Goal: Task Accomplishment & Management: Manage account settings

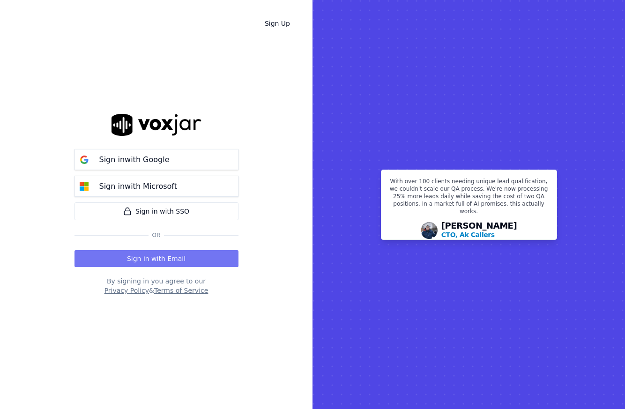
drag, startPoint x: 0, startPoint y: 0, endPoint x: 218, endPoint y: 263, distance: 341.9
click at [218, 263] on button "Sign in with Email" at bounding box center [157, 258] width 164 height 17
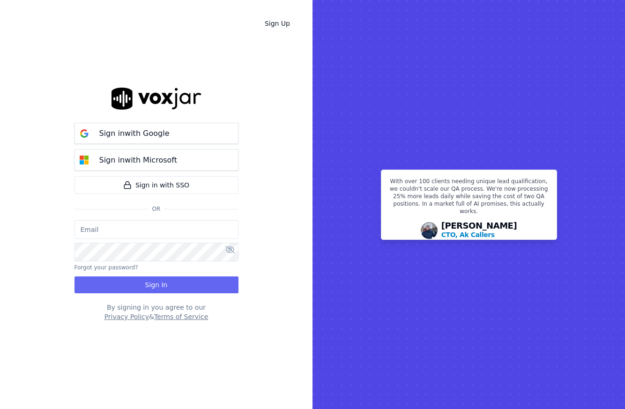
type input "tserrant@clearharbor.com"
click at [186, 277] on button "Sign In" at bounding box center [157, 285] width 164 height 17
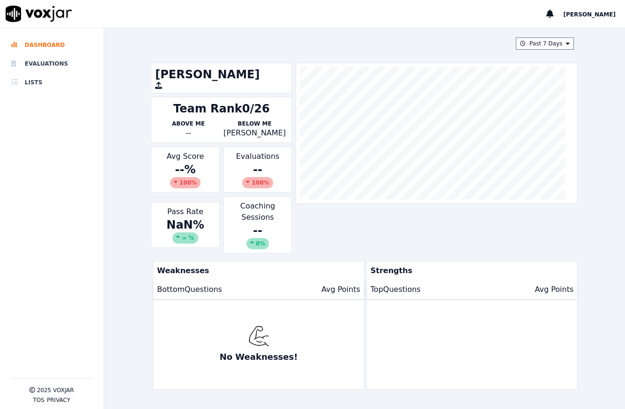
click at [189, 133] on div "--" at bounding box center [188, 133] width 66 height 11
click at [48, 82] on li "Lists" at bounding box center [51, 82] width 81 height 19
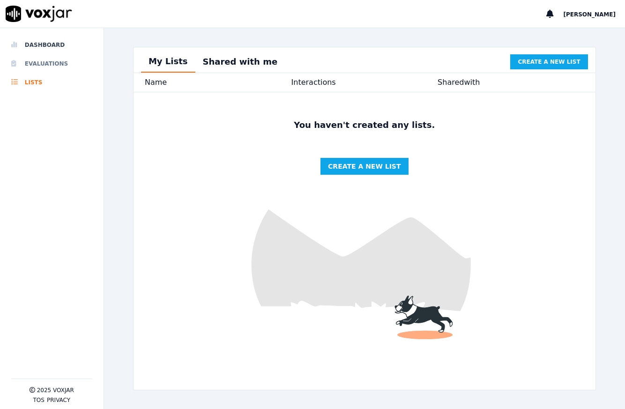
click at [38, 68] on li "Evaluations" at bounding box center [51, 63] width 81 height 19
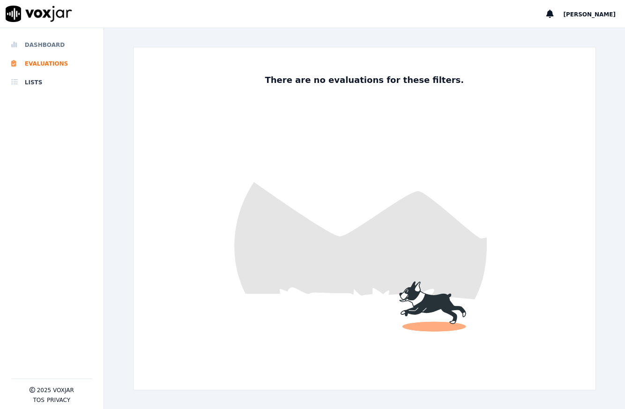
click at [36, 52] on li "Dashboard" at bounding box center [51, 45] width 81 height 19
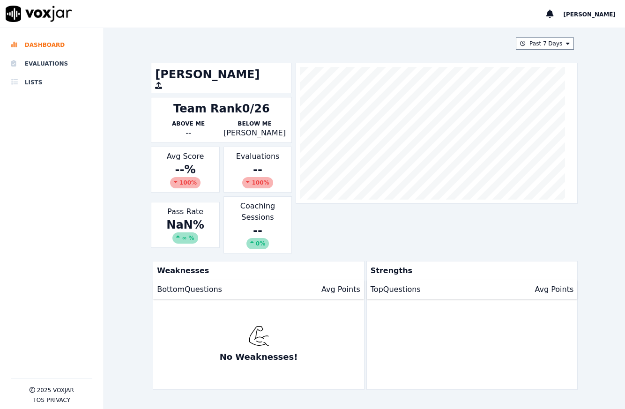
click at [240, 113] on div "Team Rank 0/26" at bounding box center [221, 108] width 97 height 15
click at [602, 11] on span "[PERSON_NAME]" at bounding box center [589, 14] width 53 height 7
click at [571, 33] on div "Log out" at bounding box center [569, 31] width 100 height 15
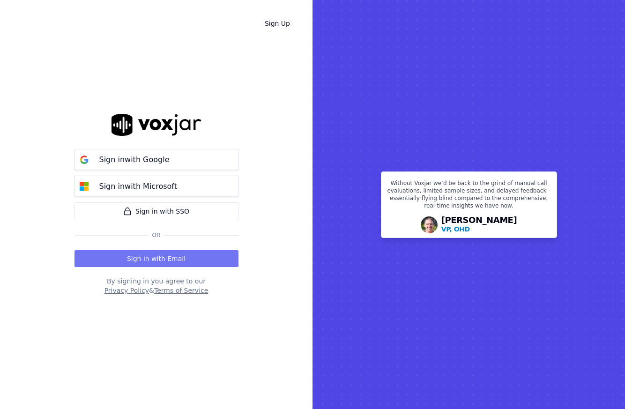
click at [140, 263] on button "Sign in with Email" at bounding box center [157, 258] width 164 height 17
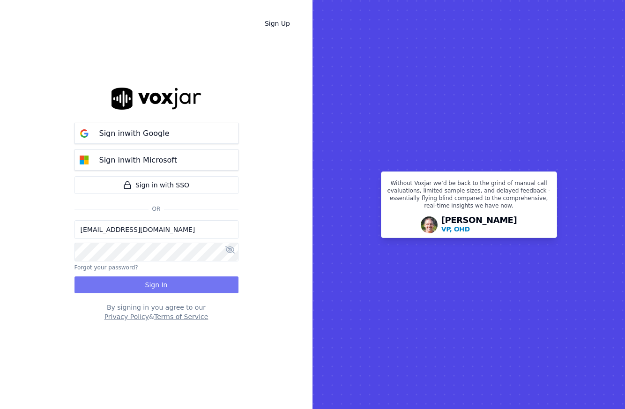
click at [171, 280] on button "Sign In" at bounding box center [157, 285] width 164 height 17
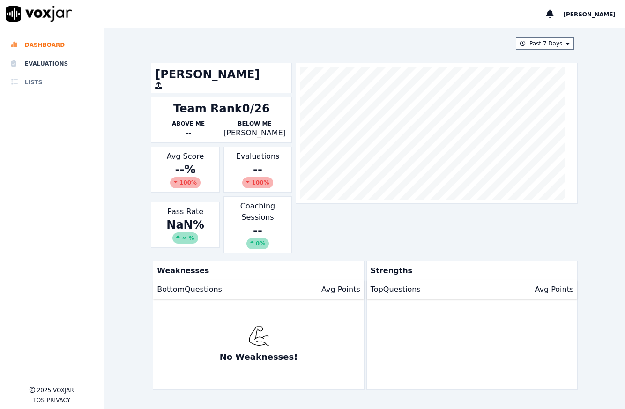
click at [39, 83] on li "Lists" at bounding box center [51, 82] width 81 height 19
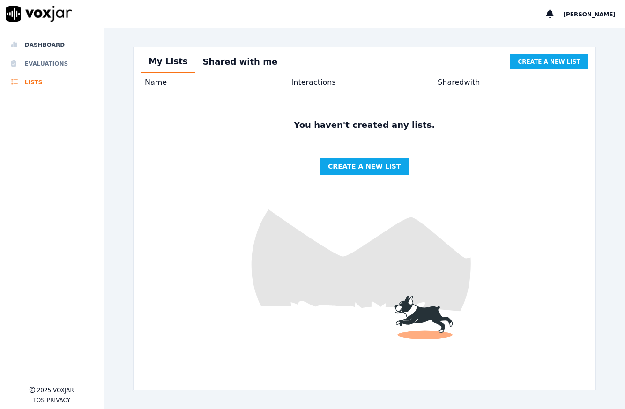
click at [28, 63] on li "Evaluations" at bounding box center [51, 63] width 81 height 19
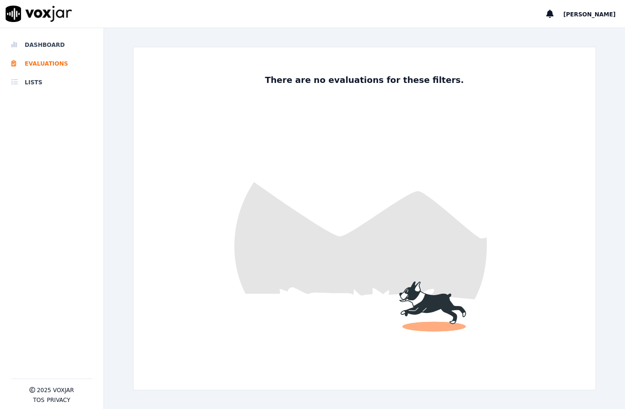
click at [605, 12] on span "[PERSON_NAME]" at bounding box center [589, 14] width 53 height 7
click at [549, 26] on div "Log out" at bounding box center [569, 31] width 100 height 15
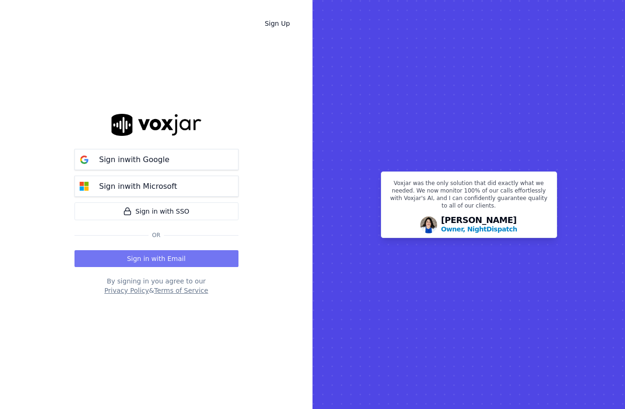
click at [124, 256] on button "Sign in with Email" at bounding box center [157, 258] width 164 height 17
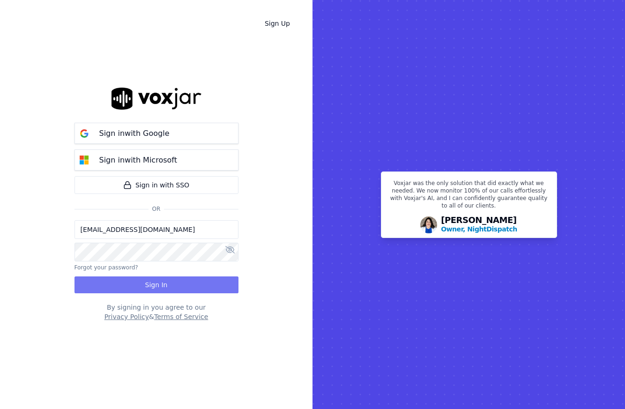
click at [118, 293] on button "Sign In" at bounding box center [157, 285] width 164 height 17
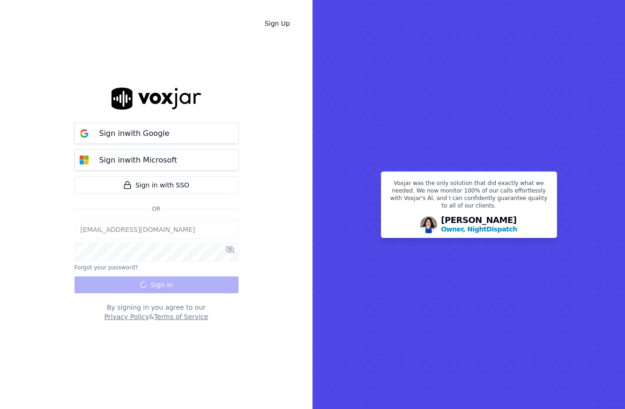
click at [118, 292] on div "tserrant@clearharbor.com Forgot your password? Sign In" at bounding box center [157, 256] width 164 height 73
click at [116, 288] on div "tserrant@clearharbor.com Forgot your password? Sign In" at bounding box center [157, 256] width 164 height 73
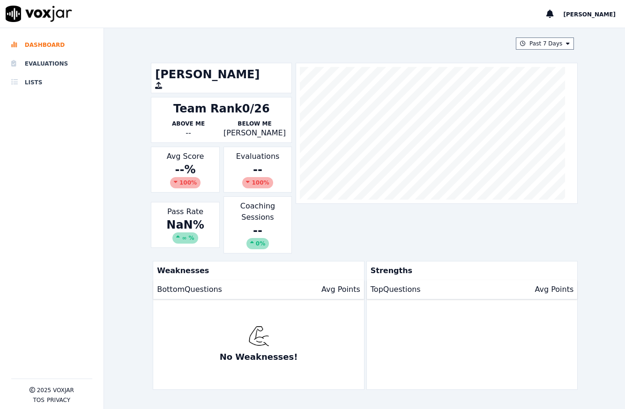
drag, startPoint x: 262, startPoint y: 177, endPoint x: 254, endPoint y: 177, distance: 7.5
click at [261, 177] on div "100 %" at bounding box center [257, 182] width 30 height 11
click at [253, 177] on div "100 %" at bounding box center [257, 182] width 30 height 11
click at [246, 185] on div "100 %" at bounding box center [257, 182] width 30 height 11
click at [533, 45] on button "Past 7 Days" at bounding box center [545, 44] width 58 height 12
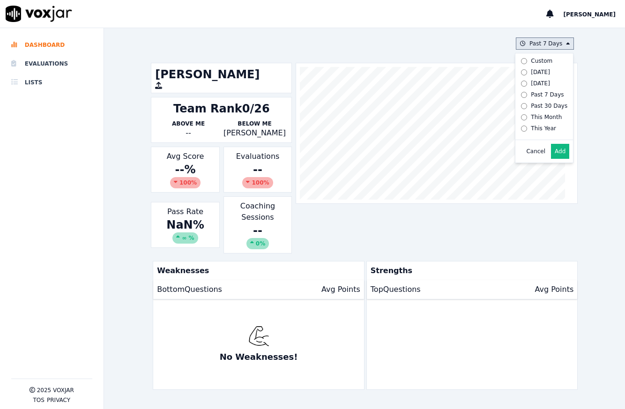
click at [531, 109] on div "Past 30 Days" at bounding box center [549, 106] width 37 height 8
click at [551, 159] on button "Add" at bounding box center [560, 151] width 18 height 15
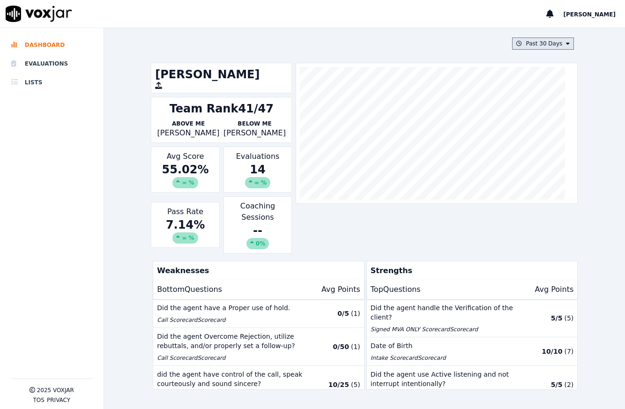
click at [530, 42] on button "Past 30 Days" at bounding box center [543, 44] width 62 height 12
click at [531, 120] on div "This Month" at bounding box center [546, 117] width 31 height 8
click at [551, 158] on button "Add" at bounding box center [560, 151] width 18 height 15
